Goal: Navigation & Orientation: Find specific page/section

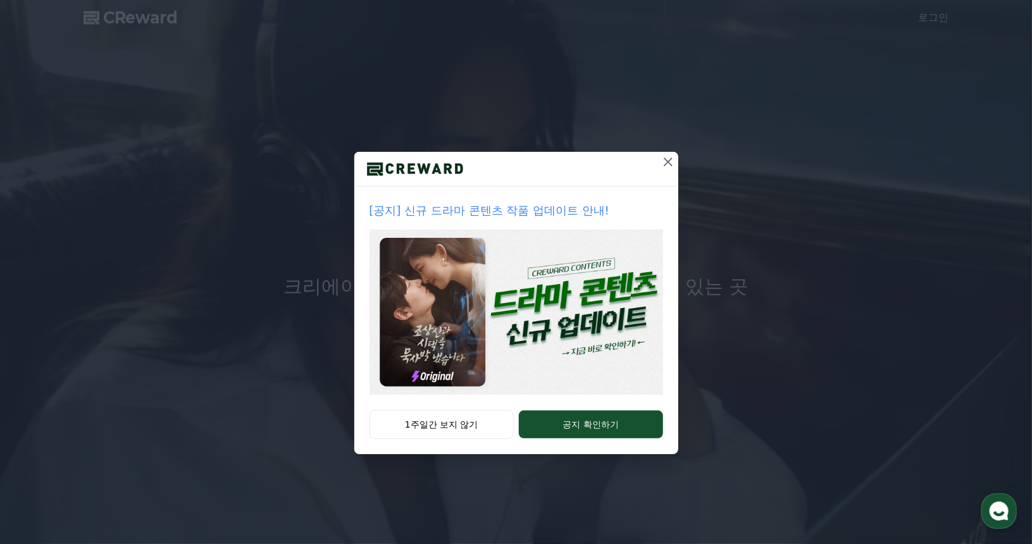
click at [419, 334] on img at bounding box center [516, 312] width 294 height 165
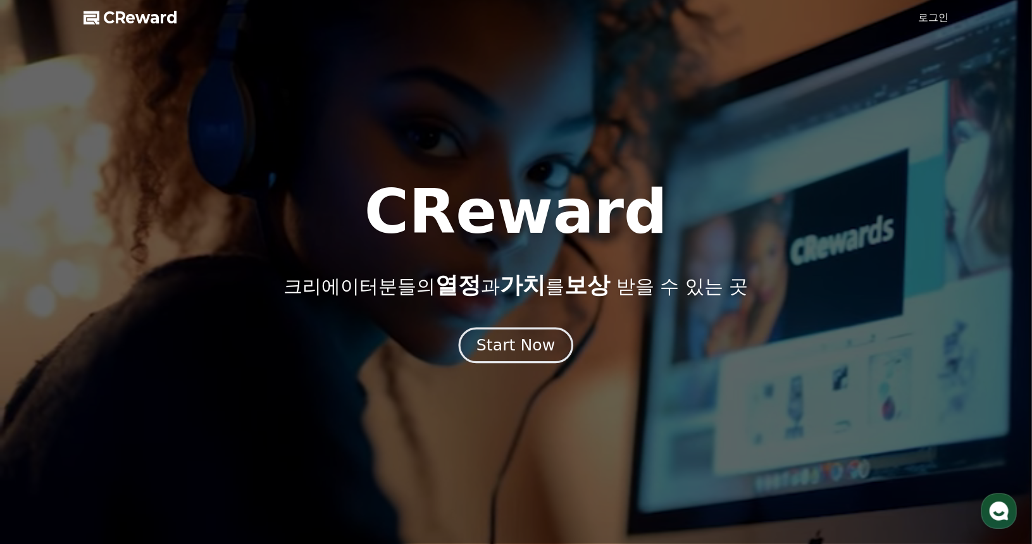
click at [553, 339] on button "Start Now" at bounding box center [516, 346] width 114 height 36
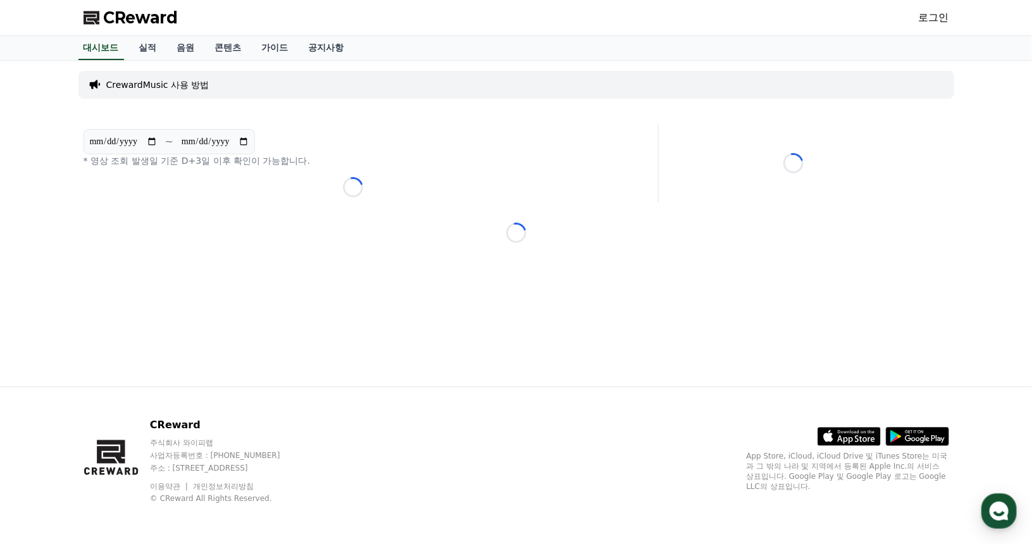
click at [161, 23] on span "CReward" at bounding box center [141, 18] width 75 height 20
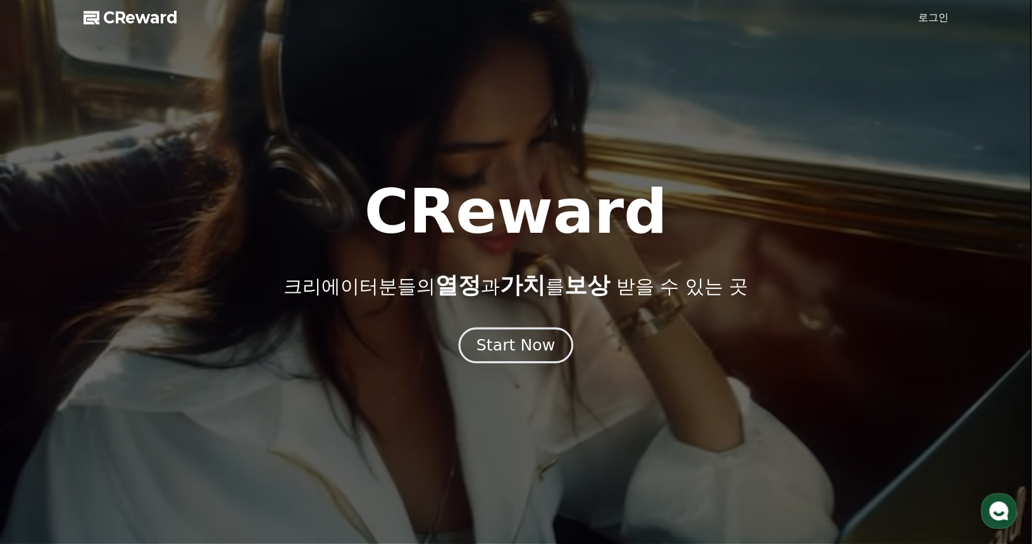
click at [486, 340] on div "Start Now" at bounding box center [515, 346] width 78 height 22
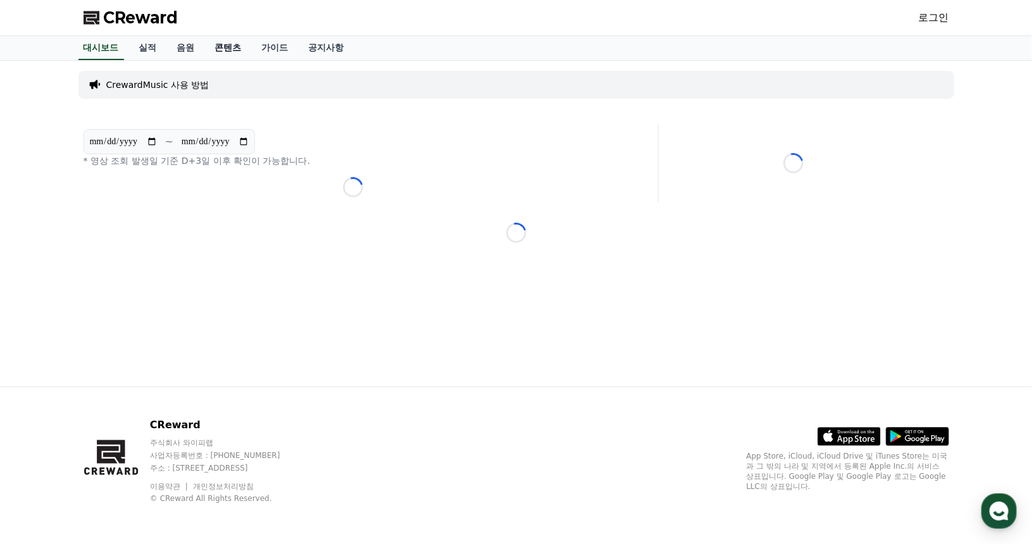
click at [211, 49] on link "콘텐츠" at bounding box center [228, 48] width 47 height 24
